Goal: Task Accomplishment & Management: Complete application form

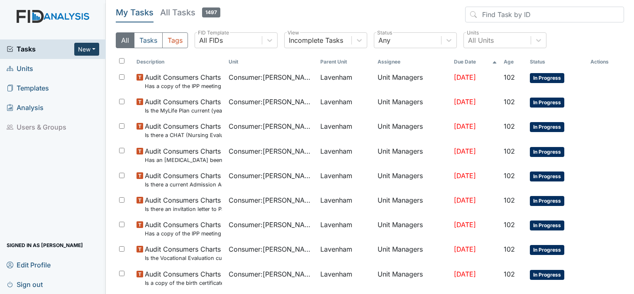
click at [90, 49] on button "New" at bounding box center [86, 49] width 25 height 13
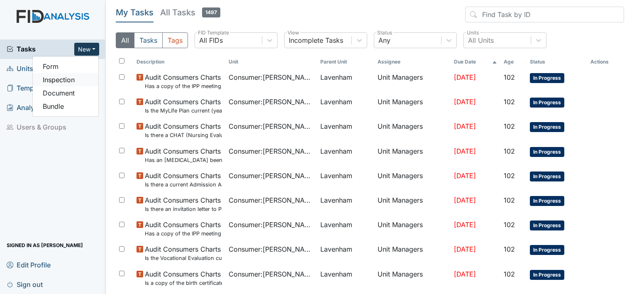
click at [61, 79] on link "Inspection" at bounding box center [66, 79] width 66 height 13
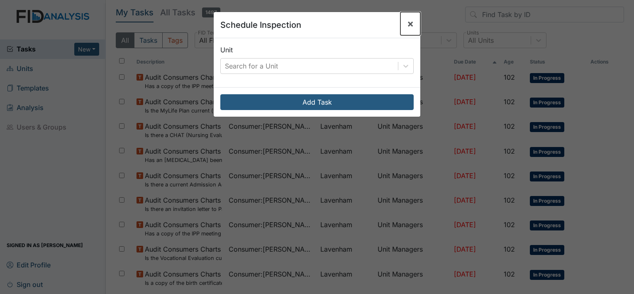
click at [407, 22] on span "×" at bounding box center [410, 23] width 7 height 12
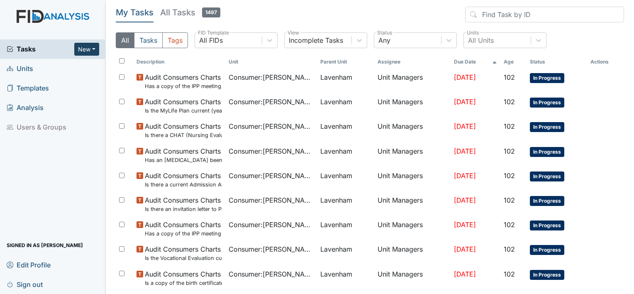
click at [91, 48] on button "New" at bounding box center [86, 49] width 25 height 13
click at [52, 68] on link "Form" at bounding box center [66, 66] width 66 height 13
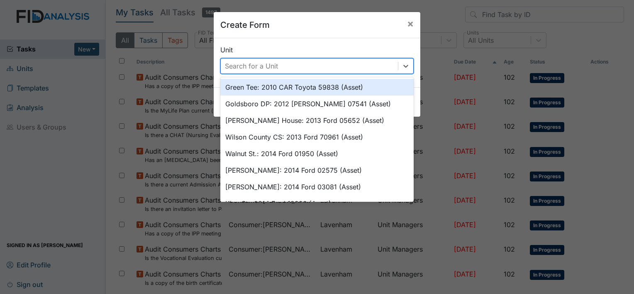
click at [246, 70] on div "Search for a Unit" at bounding box center [251, 66] width 53 height 10
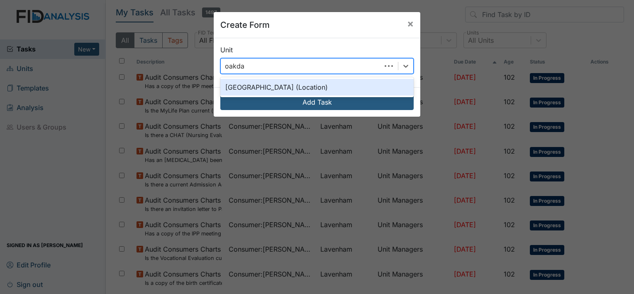
type input "oakdale"
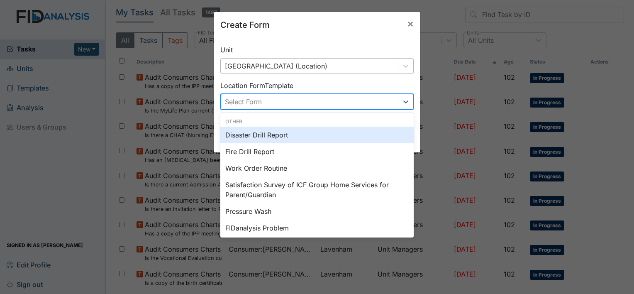
click at [245, 100] on div "Select Form" at bounding box center [243, 102] width 37 height 10
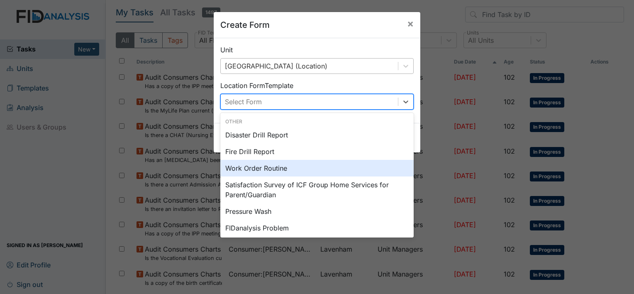
click at [249, 168] on div "Work Order Routine" at bounding box center [316, 168] width 193 height 17
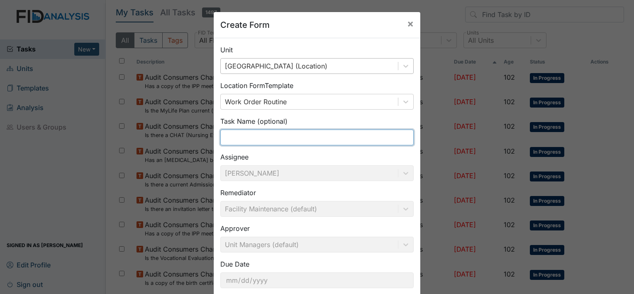
click at [254, 132] on input "text" at bounding box center [316, 137] width 193 height 16
type input "Staff Bathroom Vent Fan"
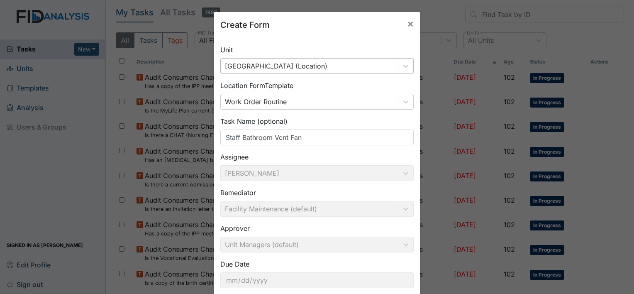
scroll to position [48, 0]
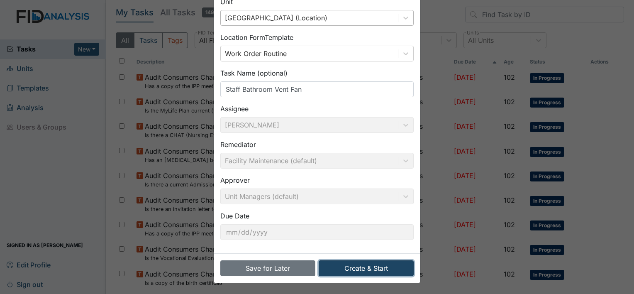
click at [358, 269] on button "Create & Start" at bounding box center [366, 268] width 95 height 16
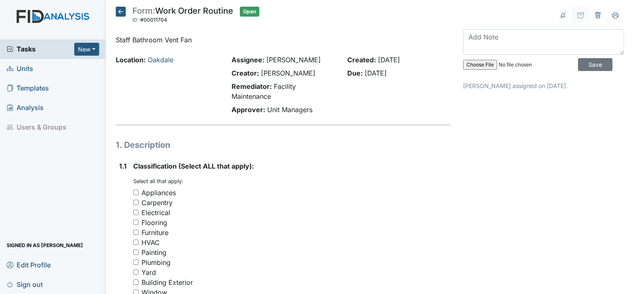
click at [133, 192] on input "Appliances" at bounding box center [135, 192] width 5 height 5
checkbox input "true"
click at [136, 213] on input "Electrical" at bounding box center [135, 212] width 5 height 5
checkbox input "true"
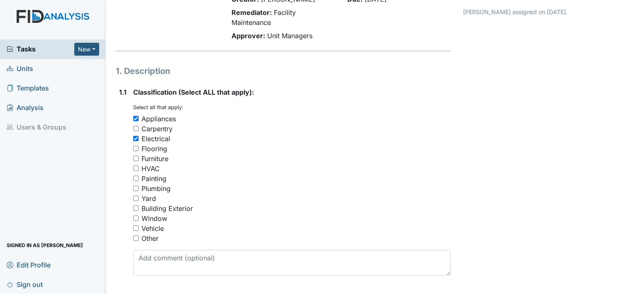
scroll to position [83, 0]
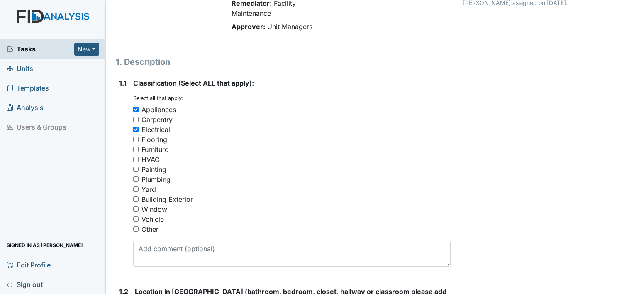
click at [134, 160] on input "HVAC" at bounding box center [135, 158] width 5 height 5
checkbox input "true"
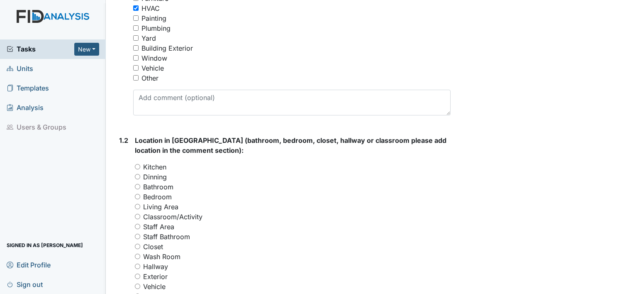
scroll to position [207, 0]
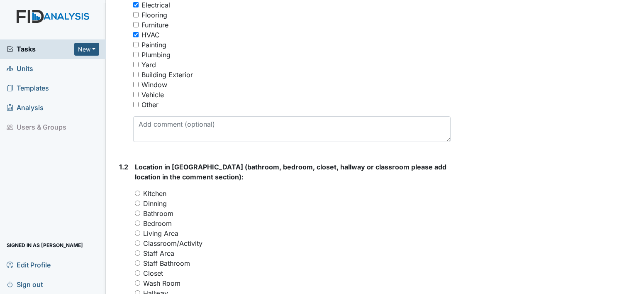
click at [136, 212] on input "Bathroom" at bounding box center [137, 212] width 5 height 5
radio input "true"
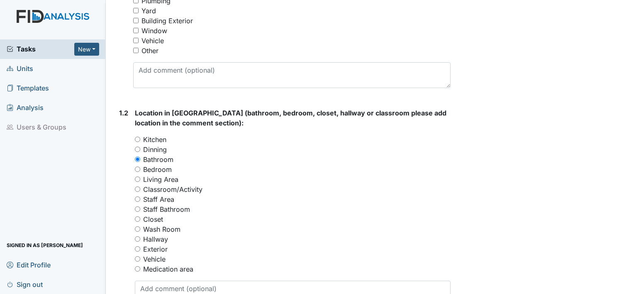
scroll to position [290, 0]
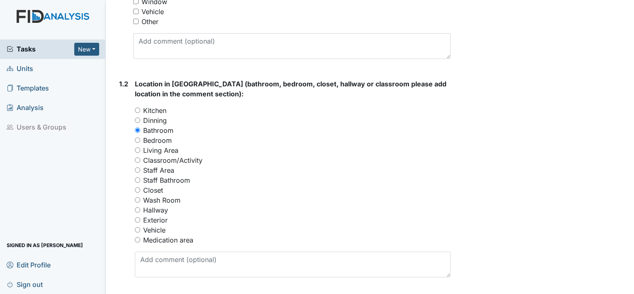
click at [136, 179] on input "Staff Bathroom" at bounding box center [137, 179] width 5 height 5
radio input "true"
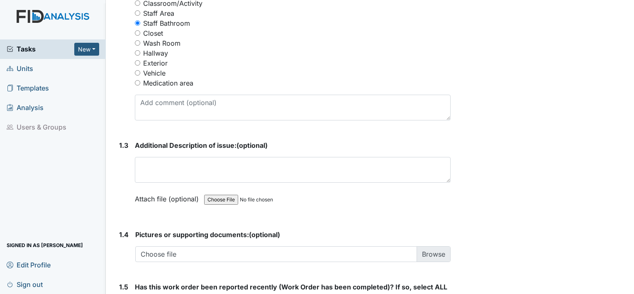
scroll to position [498, 0]
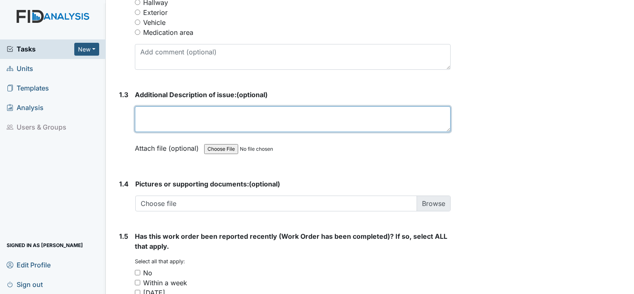
click at [189, 112] on textarea at bounding box center [293, 119] width 316 height 26
type textarea "W"
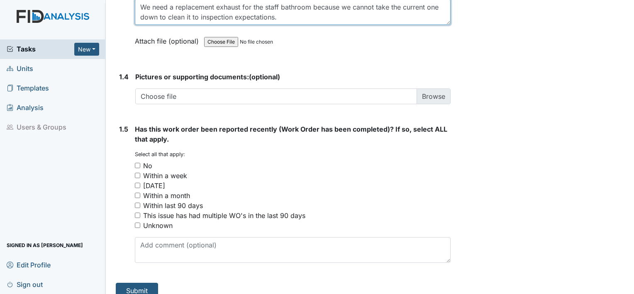
scroll to position [615, 0]
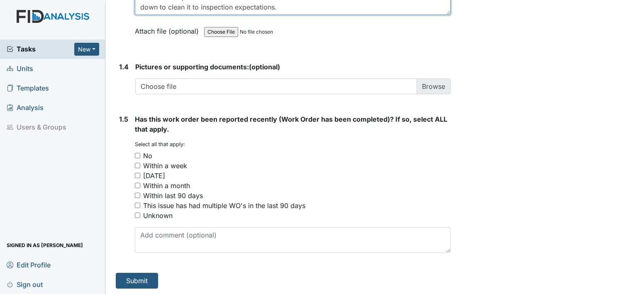
type textarea "We need a replacement exhaust for the staff bathroom because we cannot take the…"
click at [137, 163] on input "Within a week" at bounding box center [137, 165] width 5 height 5
checkbox input "true"
click at [139, 173] on input "[DATE]" at bounding box center [137, 175] width 5 height 5
checkbox input "true"
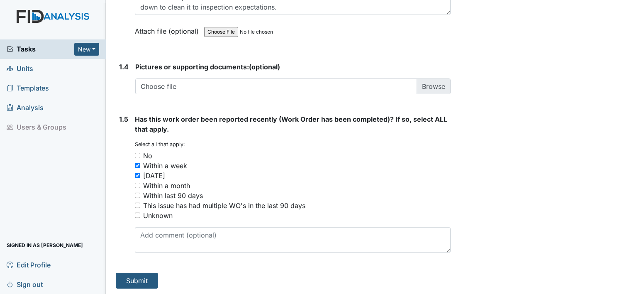
click at [138, 165] on input "Within a week" at bounding box center [137, 165] width 5 height 5
checkbox input "false"
click at [138, 277] on button "Submit" at bounding box center [137, 281] width 42 height 16
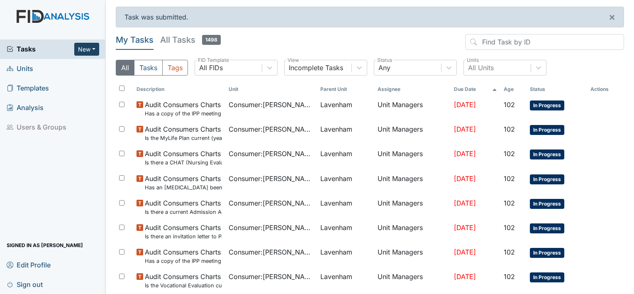
click at [93, 48] on button "New" at bounding box center [86, 49] width 25 height 13
click at [61, 65] on link "Form" at bounding box center [66, 66] width 66 height 13
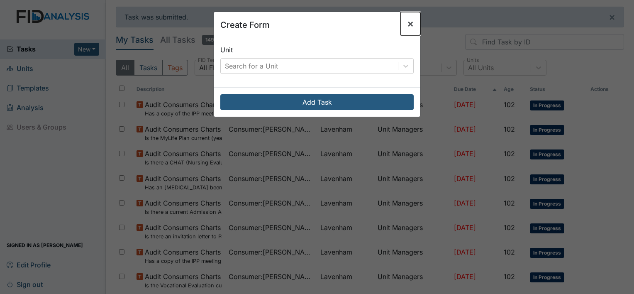
click at [407, 23] on span "×" at bounding box center [410, 23] width 7 height 12
